Goal: Find specific page/section: Find specific page/section

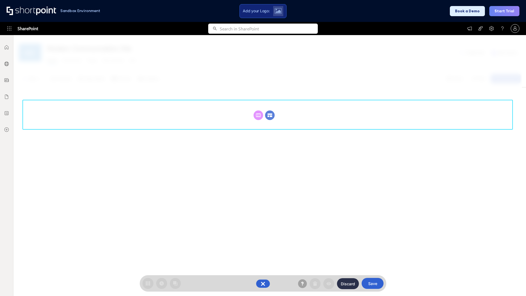
click at [270, 115] on circle at bounding box center [270, 115] width 10 height 10
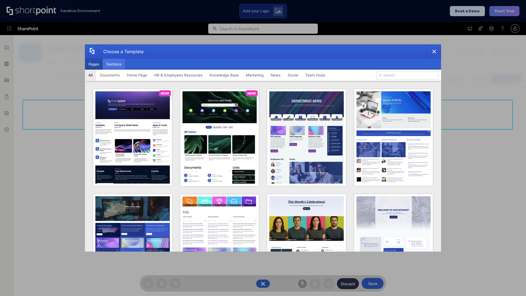
click at [114, 64] on button "Sections" at bounding box center [114, 64] width 22 height 11
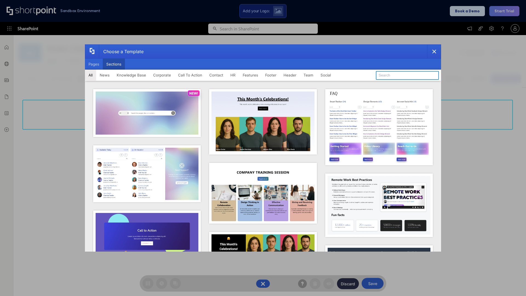
type input "Meet The Team 3"
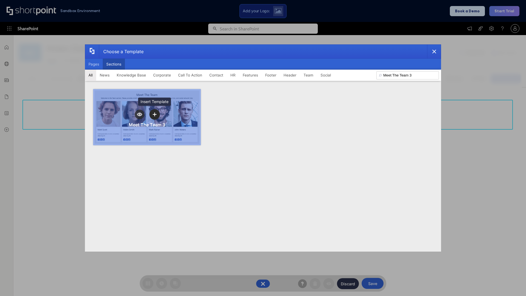
click at [154, 114] on icon "template selector" at bounding box center [154, 115] width 4 height 4
